Goal: Task Accomplishment & Management: Use online tool/utility

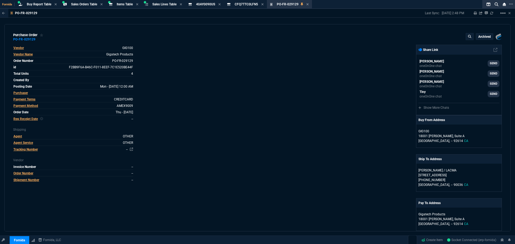
select select "9: OCAM"
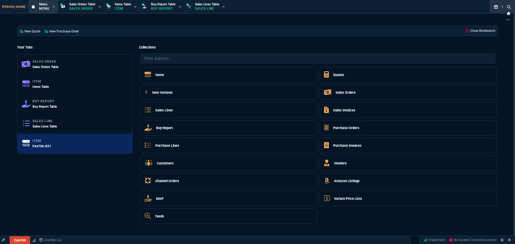
select select "9: OCAM"
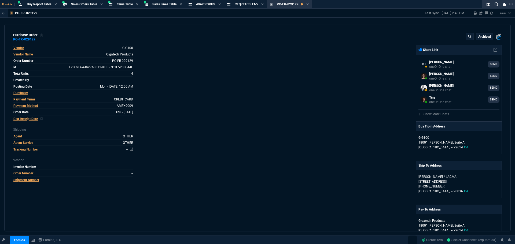
select select "9: OCAM"
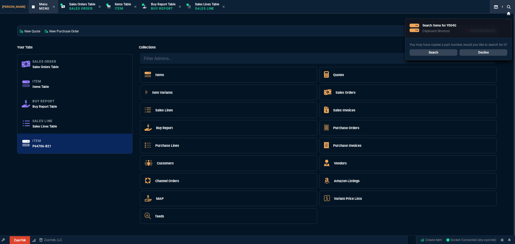
select select "9: OCAM"
click at [445, 53] on link "Search" at bounding box center [433, 52] width 48 height 6
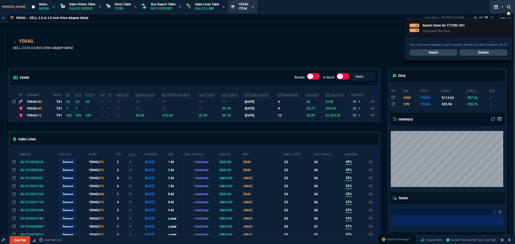
click at [438, 53] on link "Search" at bounding box center [433, 52] width 48 height 6
